Goal: Task Accomplishment & Management: Manage account settings

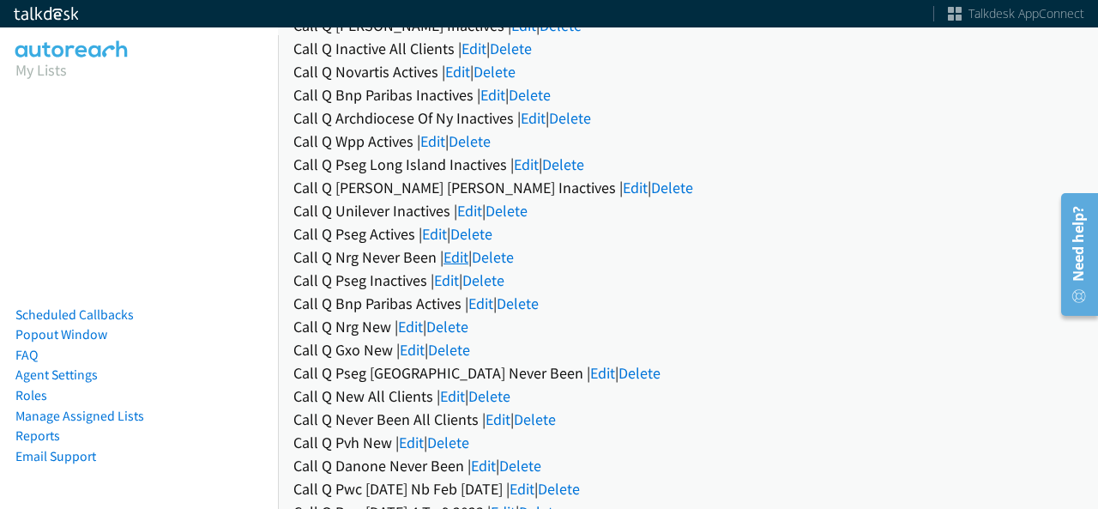
click at [450, 256] on link "Edit" at bounding box center [456, 257] width 25 height 20
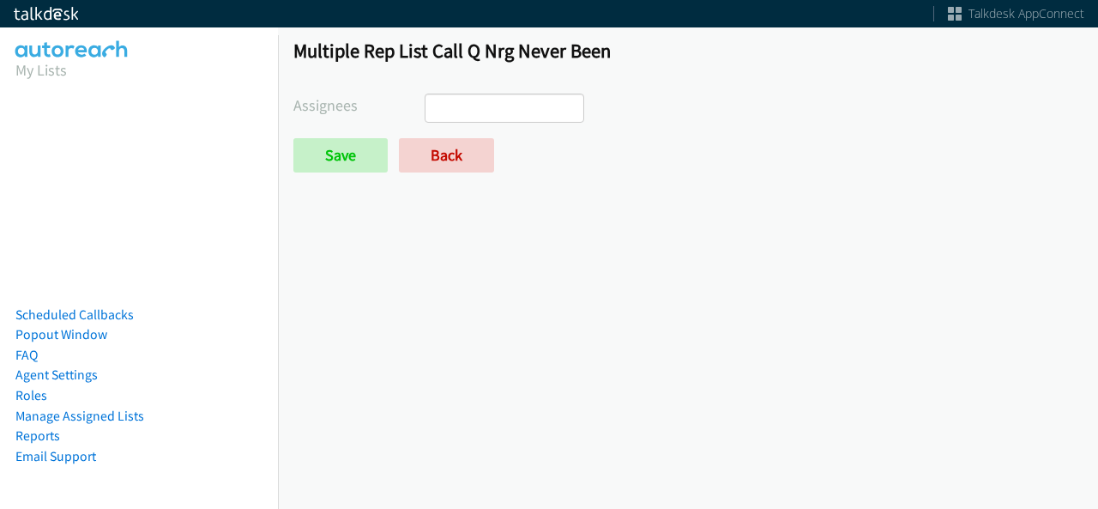
click at [522, 102] on ul at bounding box center [505, 107] width 158 height 27
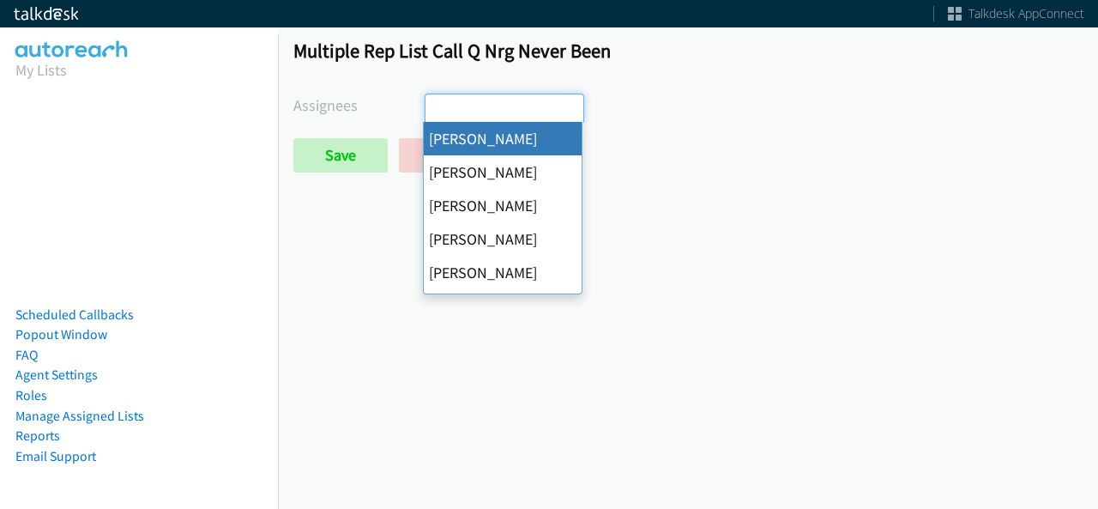
select select "cb11e729-9a1d-44de-9b38-0f5a50c7e01c"
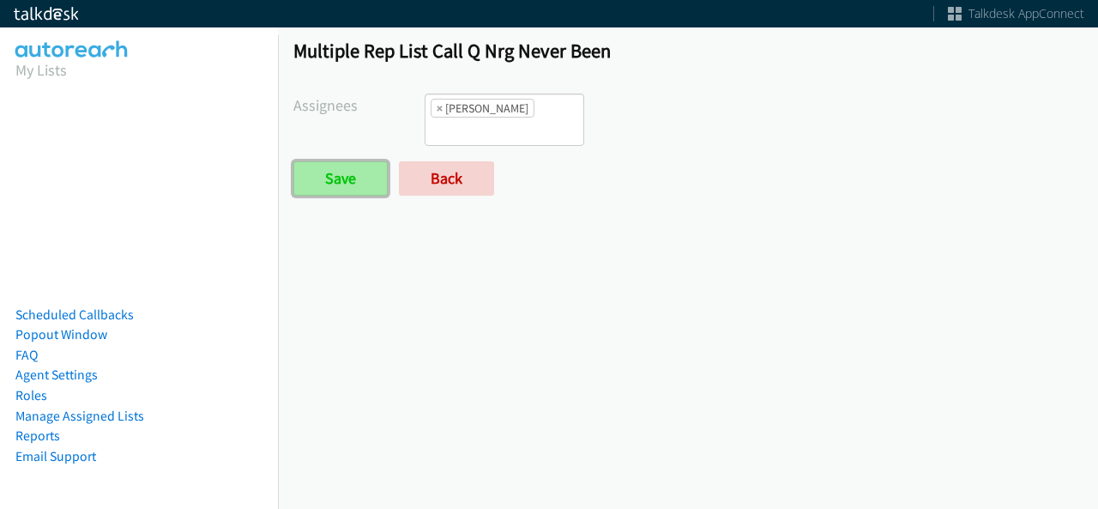
click at [364, 164] on input "Save" at bounding box center [340, 178] width 94 height 34
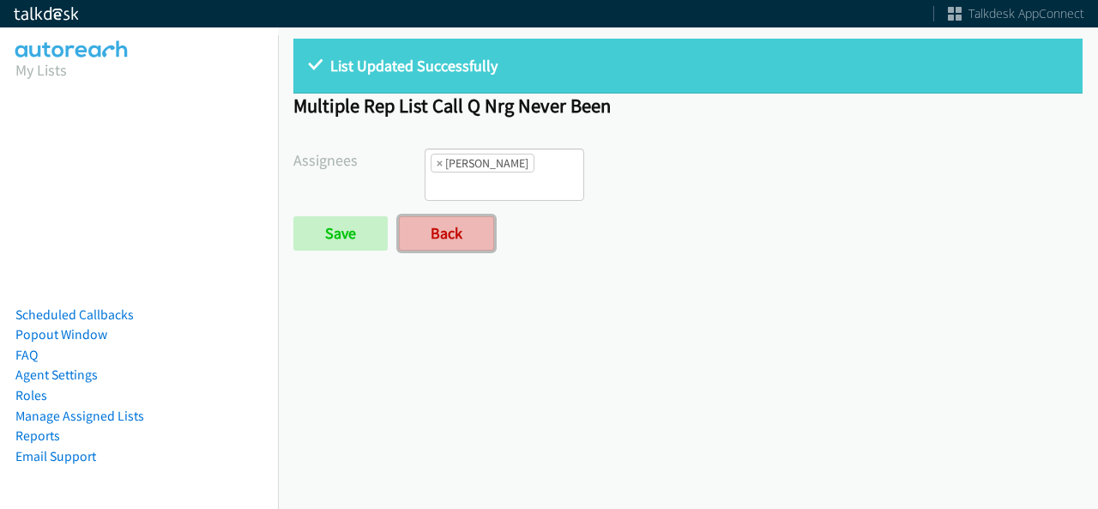
click at [468, 231] on link "Back" at bounding box center [446, 233] width 95 height 34
